Goal: Book appointment/travel/reservation

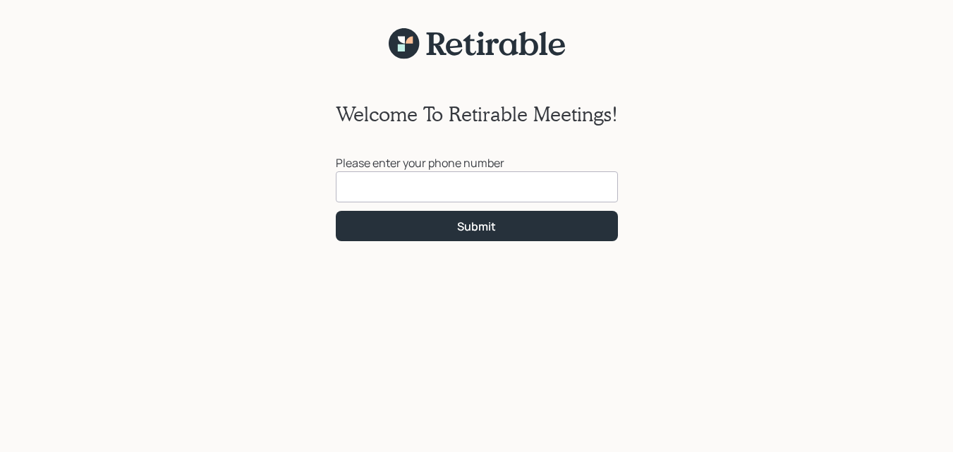
click at [356, 190] on input at bounding box center [477, 186] width 282 height 31
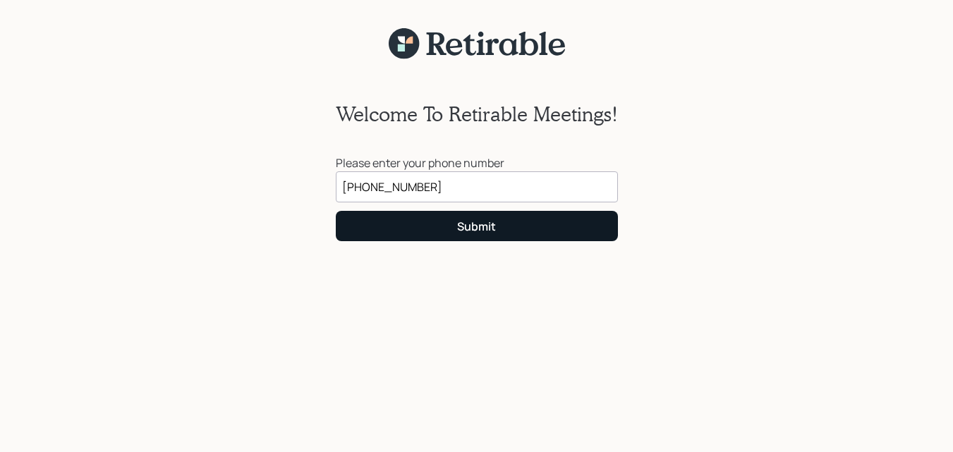
type input "[PHONE_NUMBER]"
click at [446, 228] on button "Submit" at bounding box center [477, 226] width 282 height 30
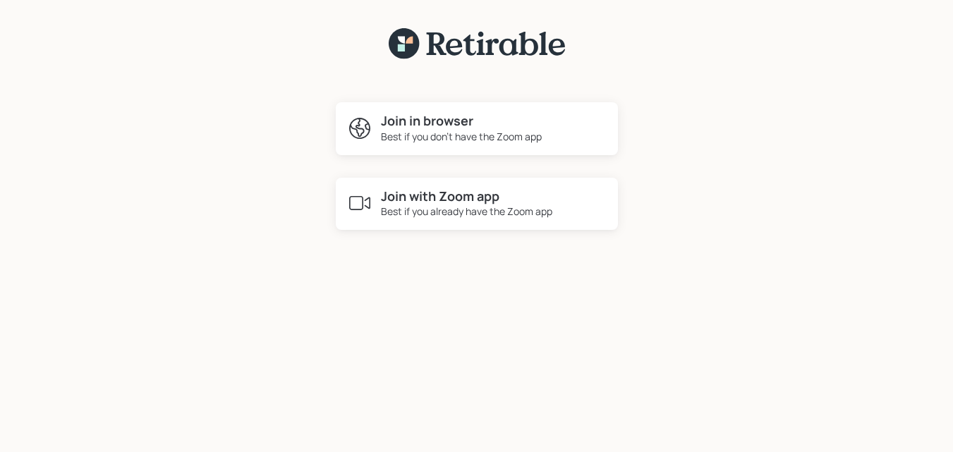
click at [452, 209] on div "Best if you already have the Zoom app" at bounding box center [466, 211] width 171 height 15
